Goal: Task Accomplishment & Management: Use online tool/utility

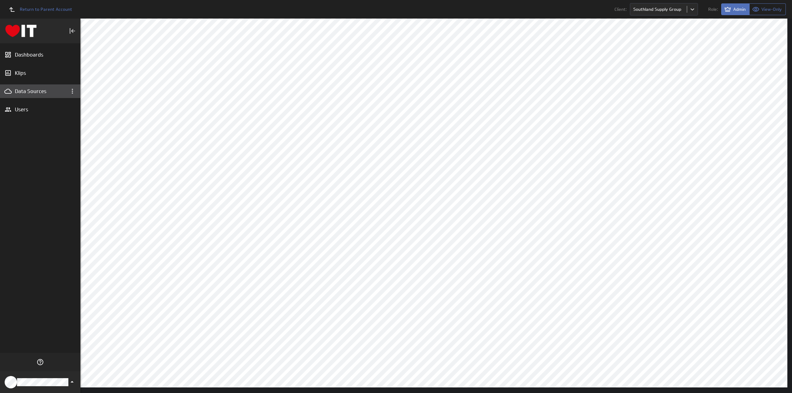
click at [26, 88] on div "Data Sources" at bounding box center [40, 92] width 80 height 14
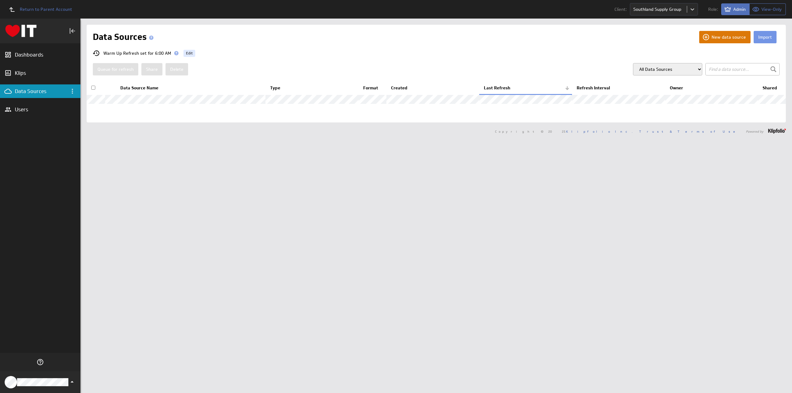
click at [728, 37] on button "New data source" at bounding box center [725, 37] width 51 height 12
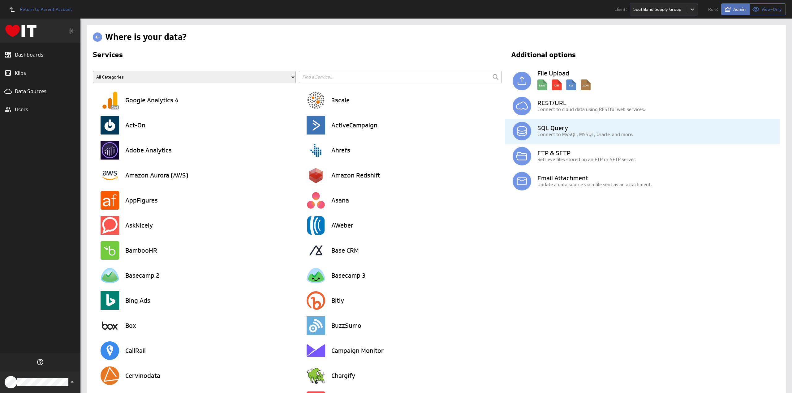
click at [547, 125] on h3 "SQL Query" at bounding box center [659, 128] width 242 height 6
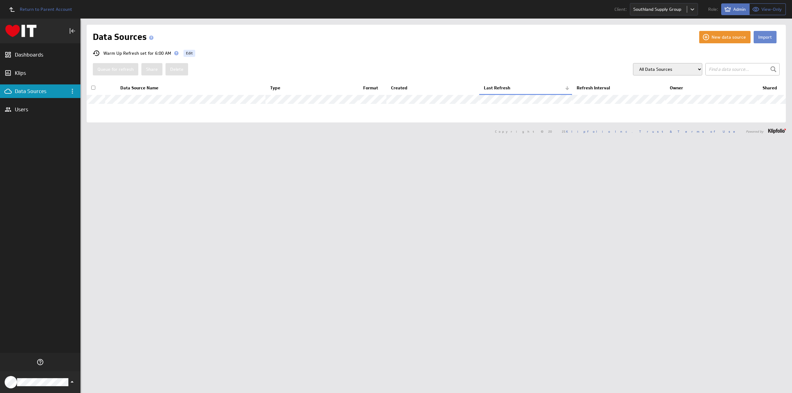
click at [763, 36] on button "Import" at bounding box center [765, 37] width 23 height 12
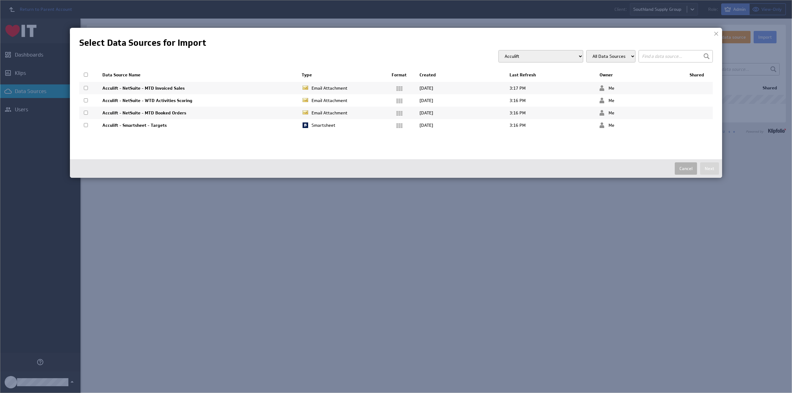
click at [533, 56] on select "Acculift Accuquip Active Healthcare Advance Build Aero Healthcare AFM Group All…" at bounding box center [541, 56] width 85 height 12
select select "d87fcfd4be543eee7b9d855844313e9e"
click at [511, 50] on select "Acculift Accuquip Active Healthcare Advance Build Aero Healthcare AFM Group All…" at bounding box center [541, 56] width 85 height 12
click at [652, 56] on input "text" at bounding box center [676, 56] width 74 height 12
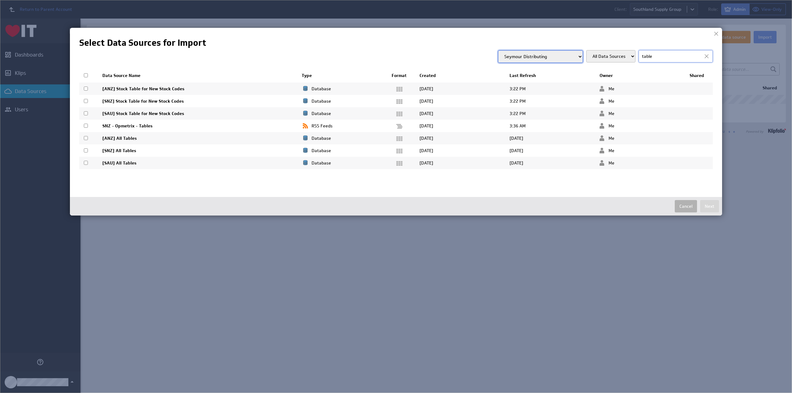
type input "table"
click at [88, 149] on input "checkbox" at bounding box center [86, 151] width 4 height 4
checkbox input "true"
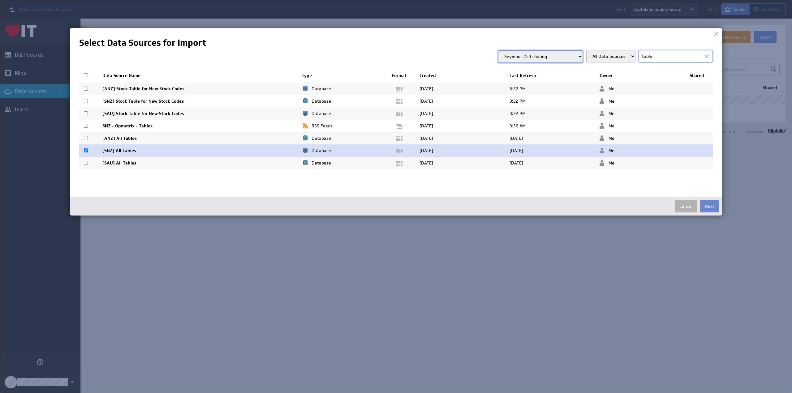
click at [714, 204] on button "Next" at bounding box center [710, 206] width 19 height 12
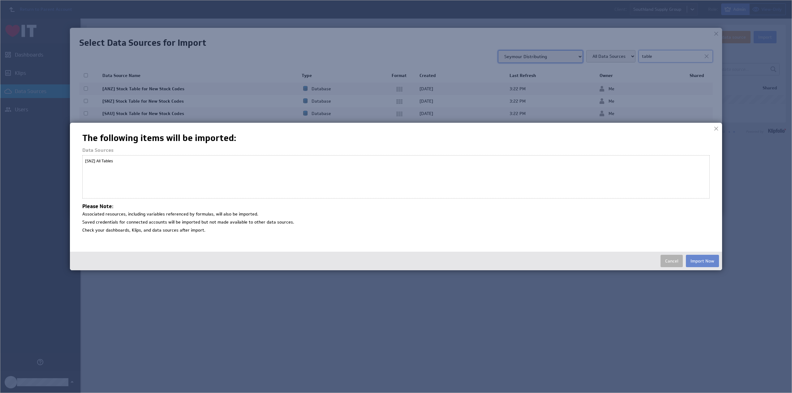
click at [708, 262] on button "Import Now" at bounding box center [702, 261] width 33 height 12
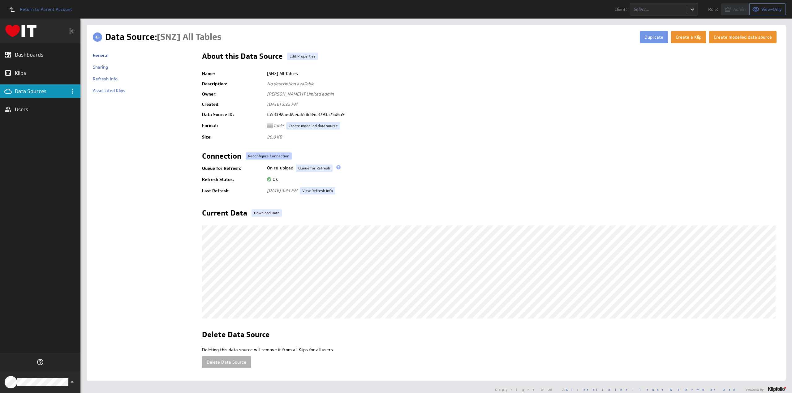
click at [259, 156] on link "Reconfigure Connection" at bounding box center [269, 156] width 46 height 7
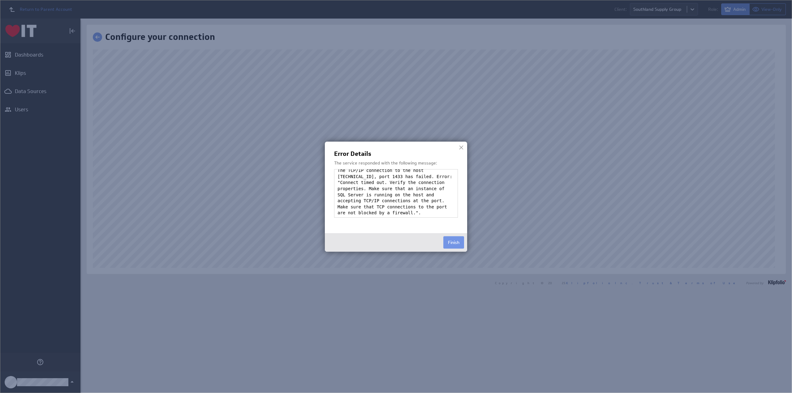
scroll to position [7, 0]
click at [451, 241] on button "Finish" at bounding box center [454, 243] width 21 height 12
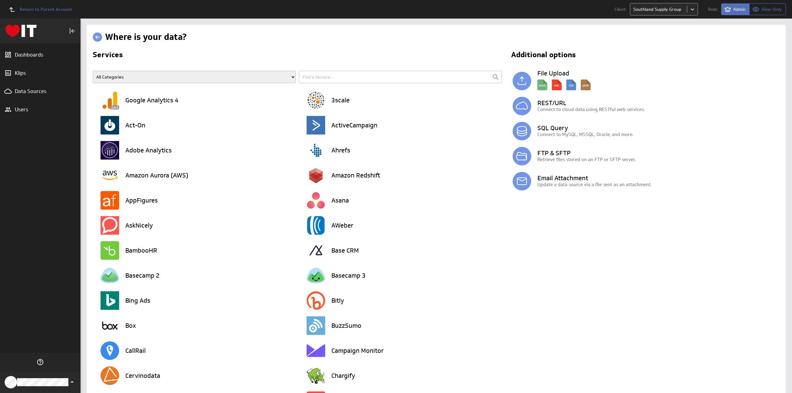
click at [655, 10] on body "Return to Parent Account Client: Southland Supply Group Role: Admin View-Only (…" at bounding box center [396, 196] width 792 height 393
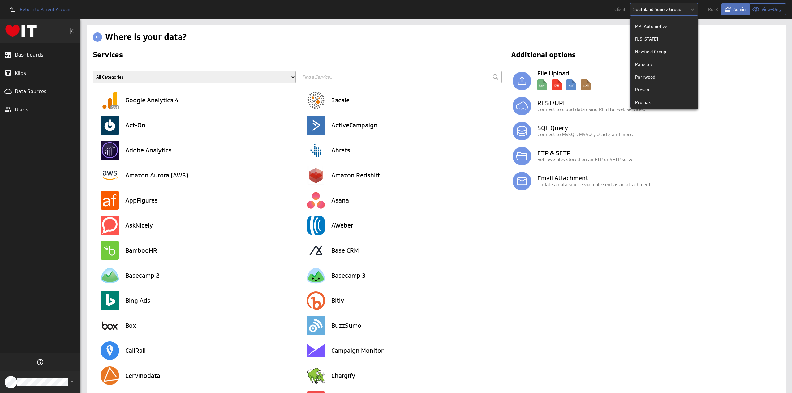
scroll to position [557, 0]
click at [647, 68] on p "Paneltec" at bounding box center [645, 67] width 18 height 7
